Goal: Task Accomplishment & Management: Complete application form

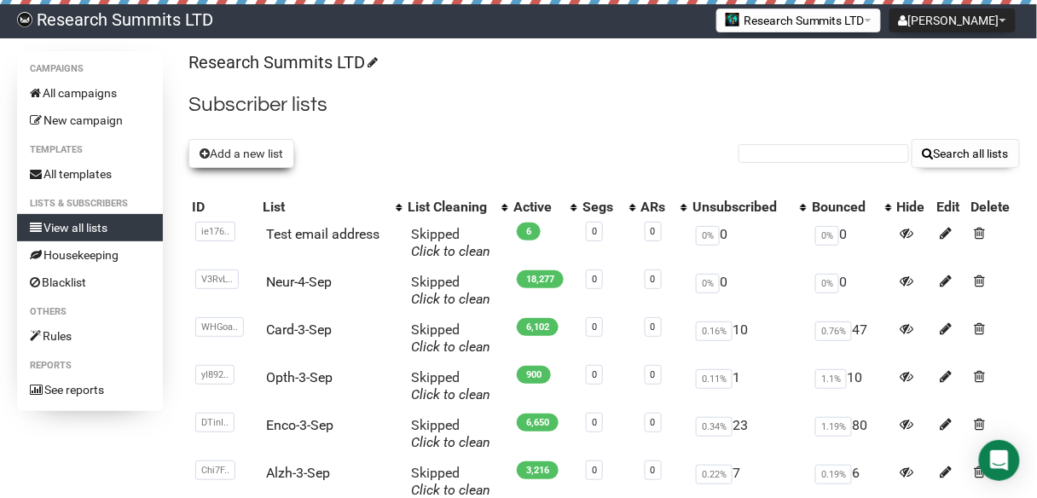
click at [248, 150] on button "Add a new list" at bounding box center [241, 153] width 106 height 29
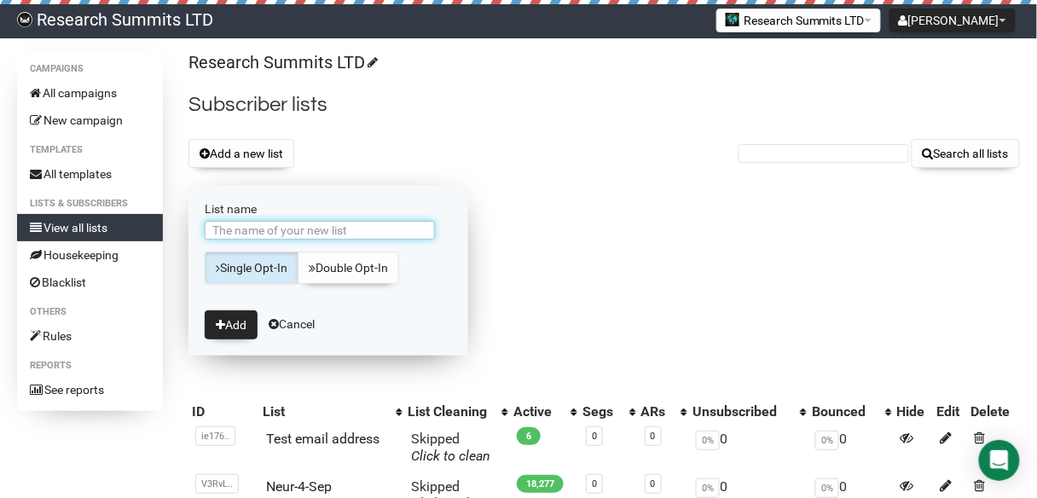
click at [338, 235] on input "List name" at bounding box center [320, 230] width 230 height 19
click at [327, 222] on input "List name" at bounding box center [320, 230] width 230 height 19
type input "AIin-5-SepG"
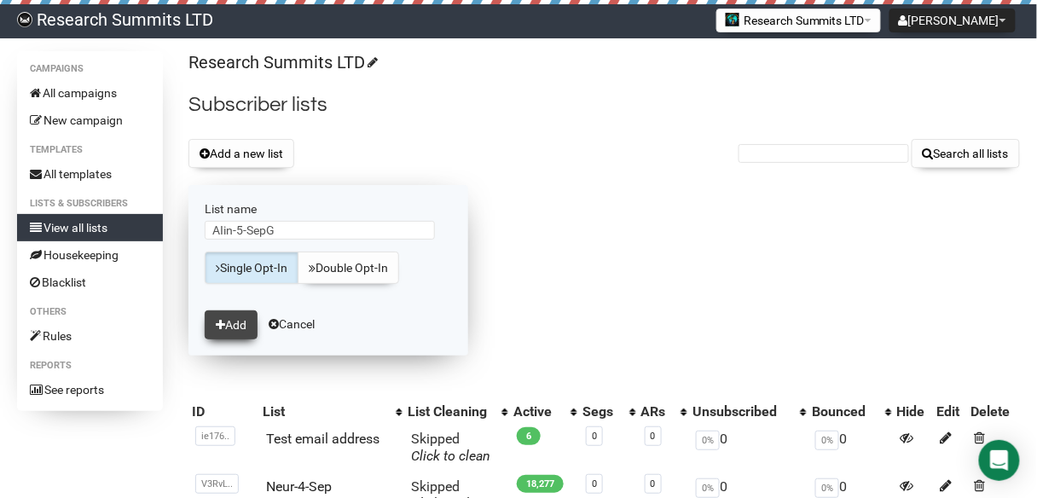
click at [238, 318] on button "Add" at bounding box center [231, 324] width 53 height 29
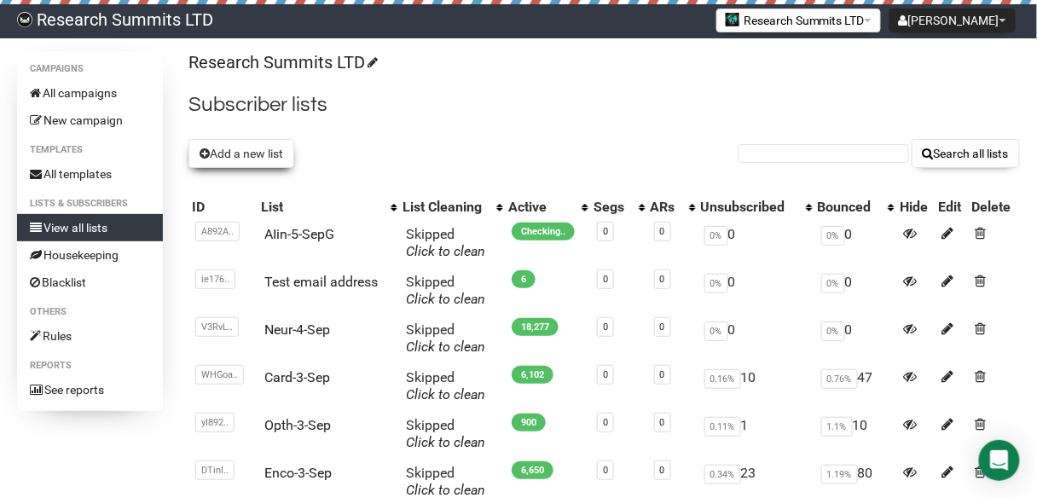
click at [263, 153] on button "Add a new list" at bounding box center [241, 153] width 106 height 29
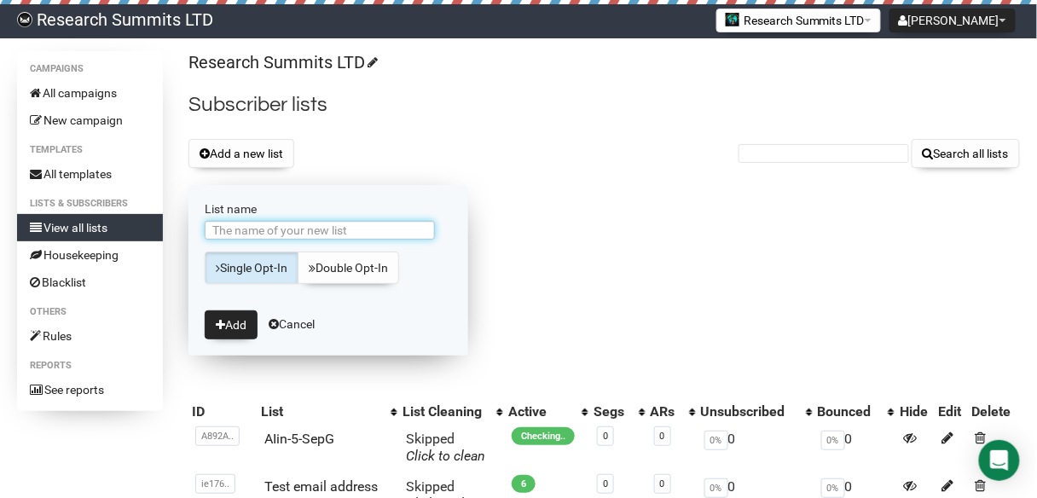
click at [330, 226] on input "List name" at bounding box center [320, 230] width 230 height 19
type input "AIin-5-Sep"
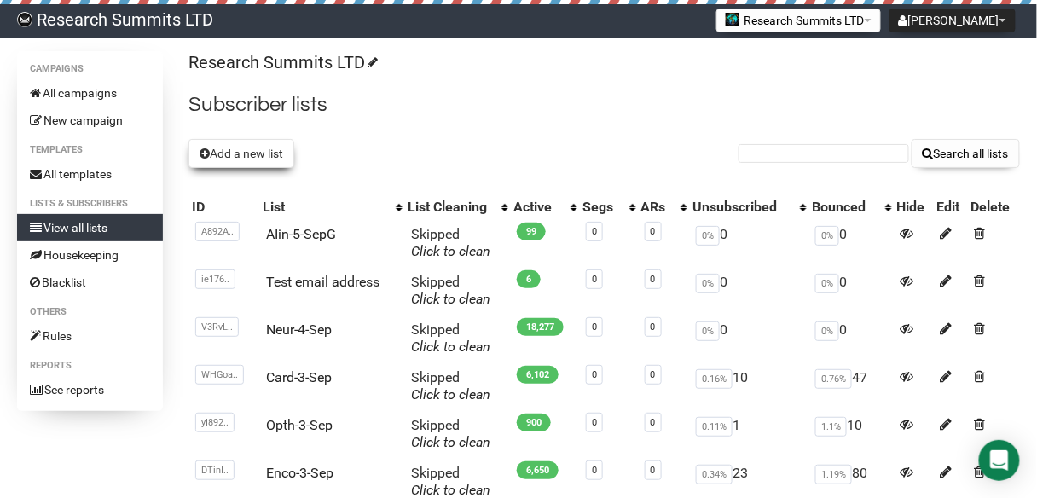
click at [251, 152] on button "Add a new list" at bounding box center [241, 153] width 106 height 29
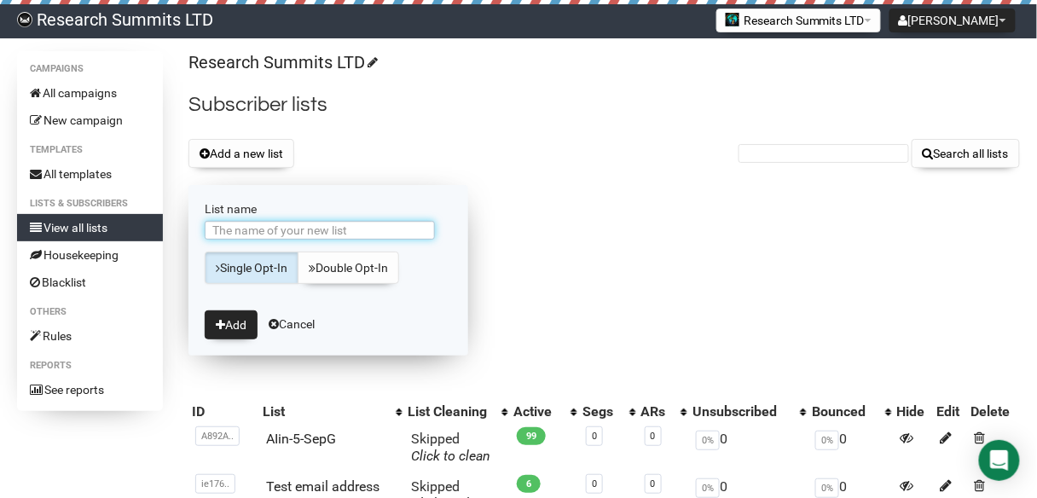
click at [321, 231] on input "List name" at bounding box center [320, 230] width 230 height 19
type input "AIin-5-SepY"
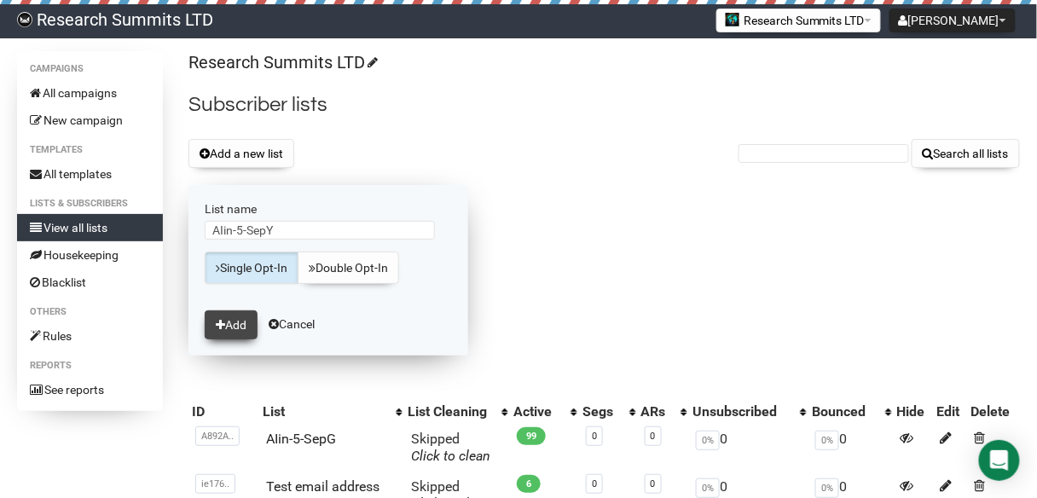
click at [231, 319] on button "Add" at bounding box center [231, 324] width 53 height 29
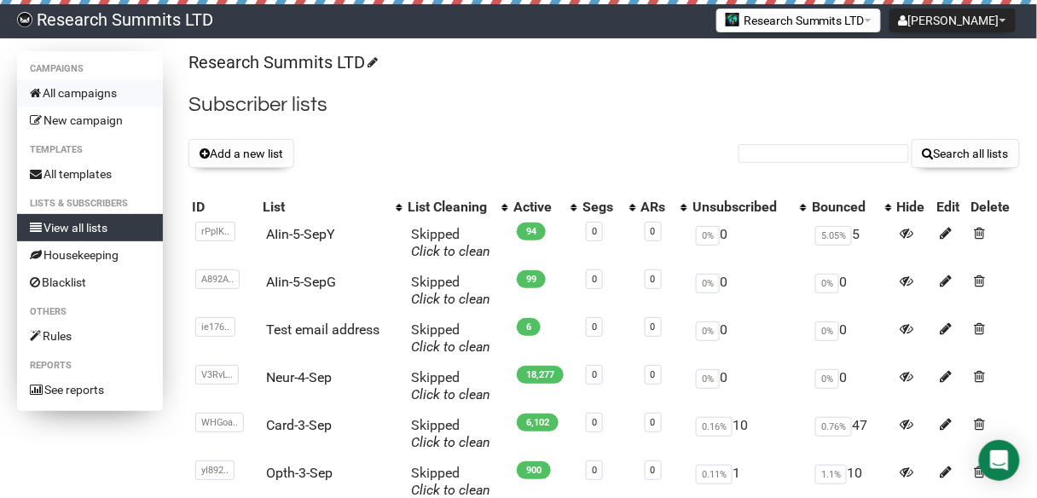
click at [88, 88] on link "All campaigns" at bounding box center [90, 92] width 146 height 27
click at [61, 97] on link "All campaigns" at bounding box center [90, 92] width 146 height 27
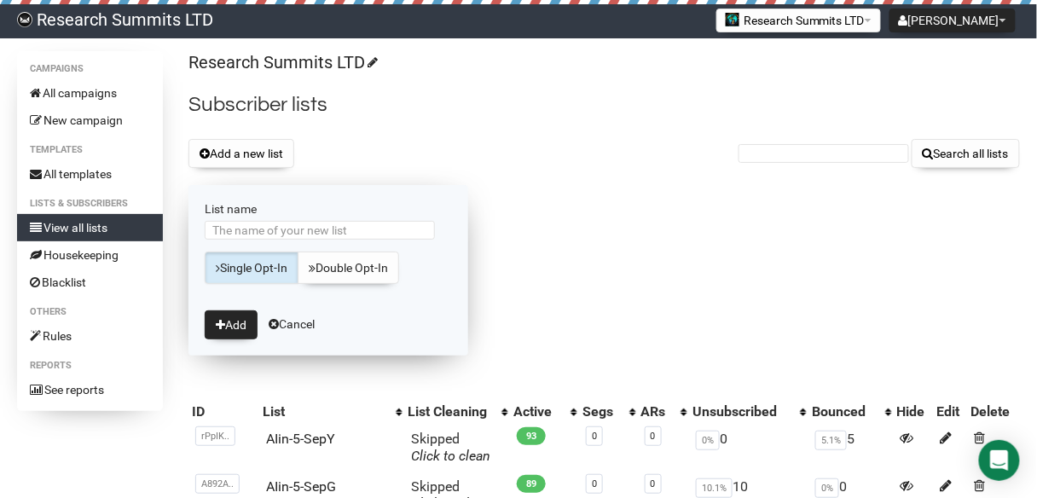
click at [284, 234] on input "List name" at bounding box center [320, 230] width 230 height 19
type input "AIin-5-SepG1"
click at [232, 320] on button "Add" at bounding box center [231, 324] width 53 height 29
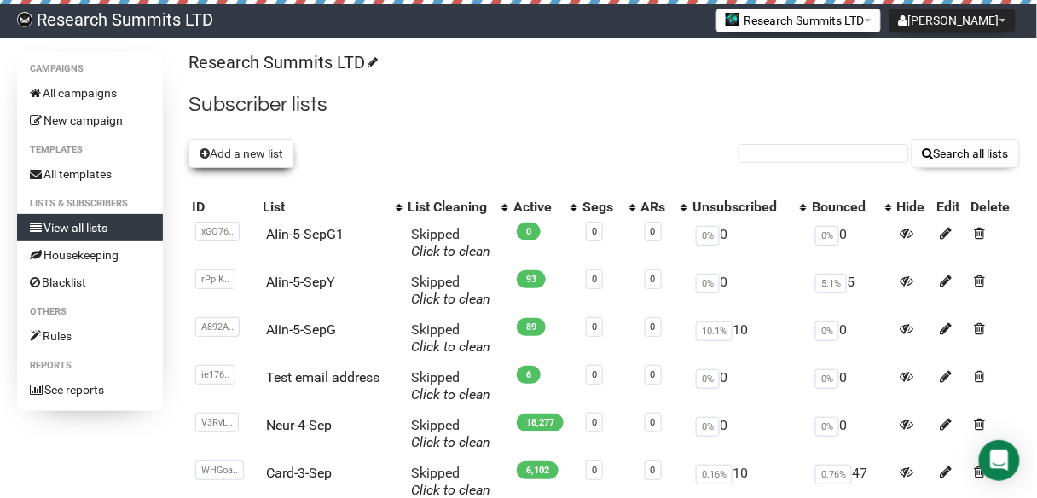
click at [240, 160] on button "Add a new list" at bounding box center [241, 153] width 106 height 29
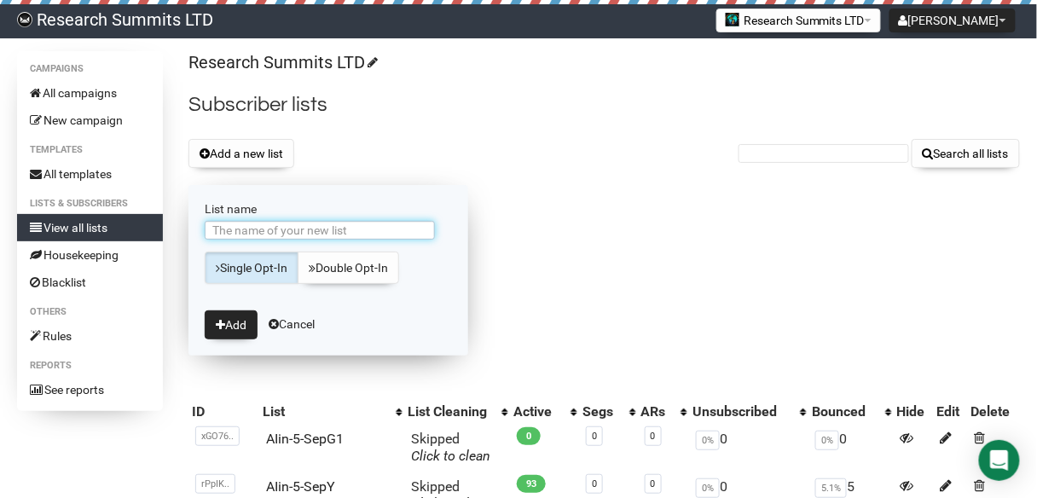
click at [298, 234] on input "List name" at bounding box center [320, 230] width 230 height 19
type input "AIin-5-SepG1"
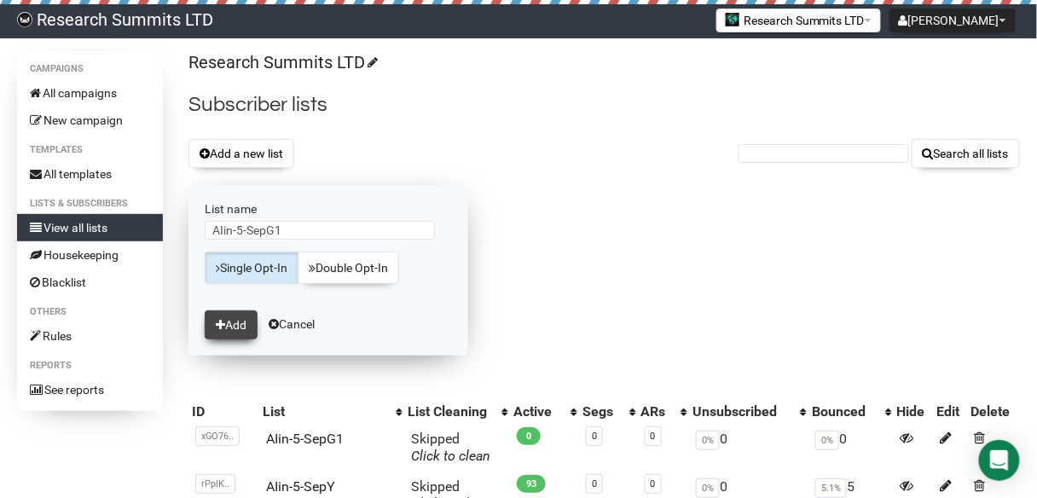
click at [231, 324] on button "Add" at bounding box center [231, 324] width 53 height 29
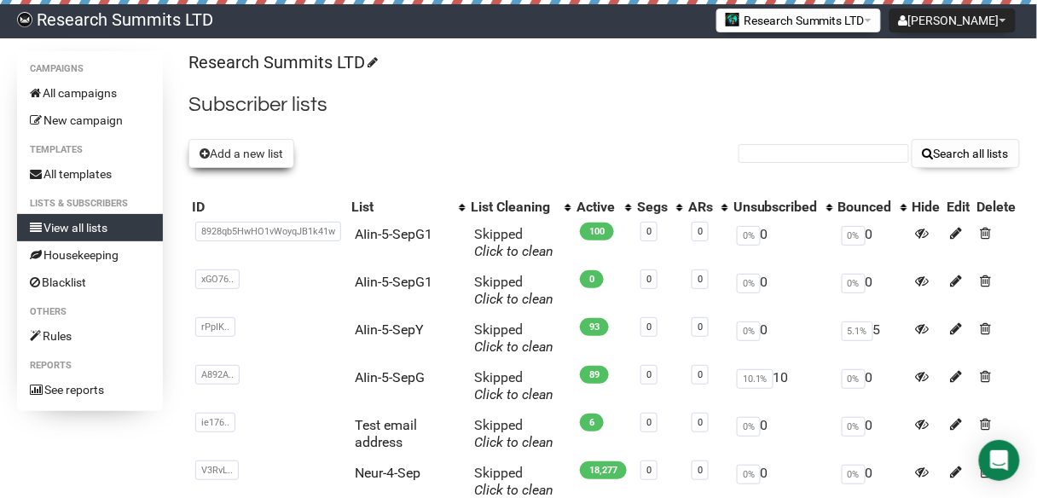
click at [238, 156] on button "Add a new list" at bounding box center [241, 153] width 106 height 29
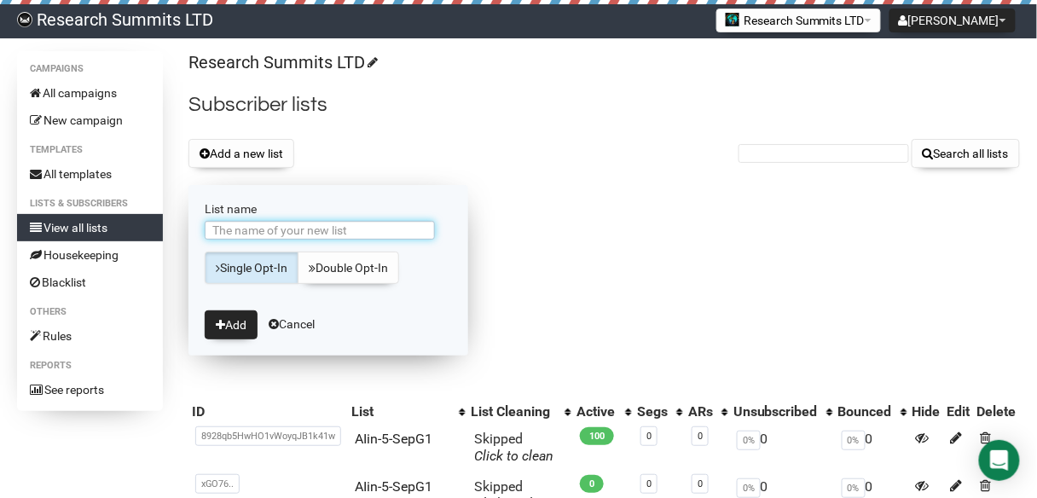
click at [325, 231] on input "List name" at bounding box center [320, 230] width 230 height 19
type input "AIin-5-SepM"
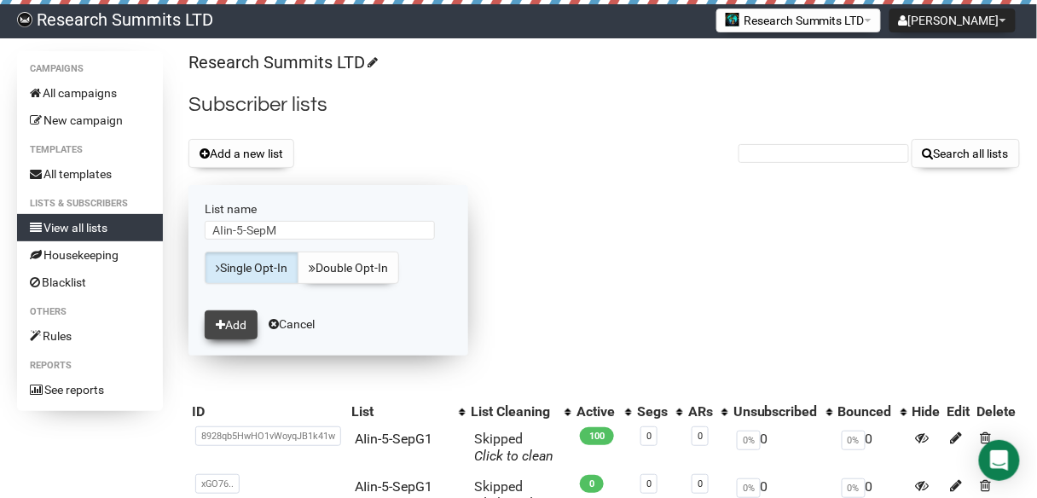
click at [245, 314] on button "Add" at bounding box center [231, 324] width 53 height 29
